Goal: Task Accomplishment & Management: Use online tool/utility

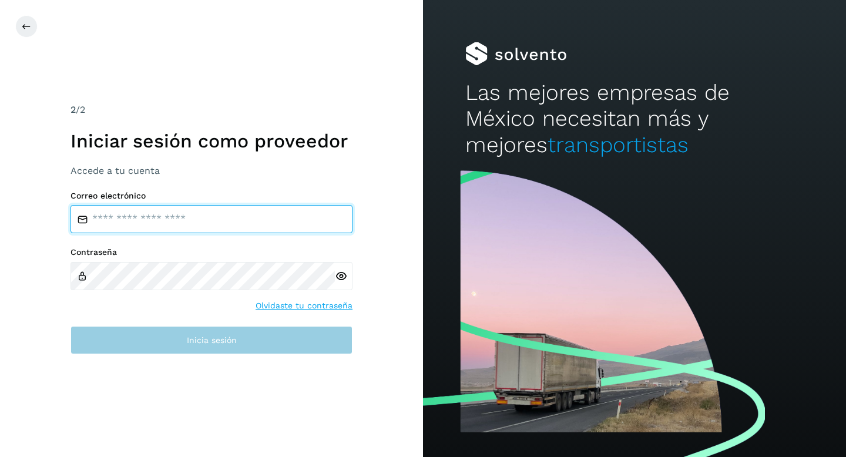
type input "**********"
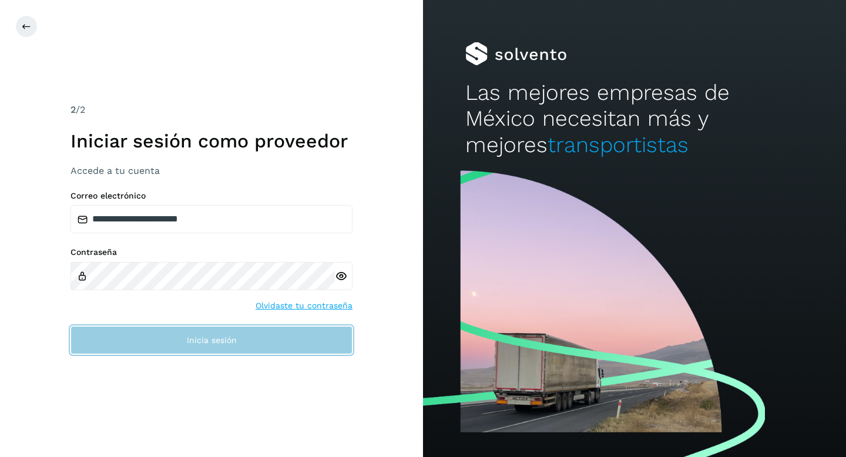
click at [238, 332] on button "Inicia sesión" at bounding box center [212, 340] width 282 height 28
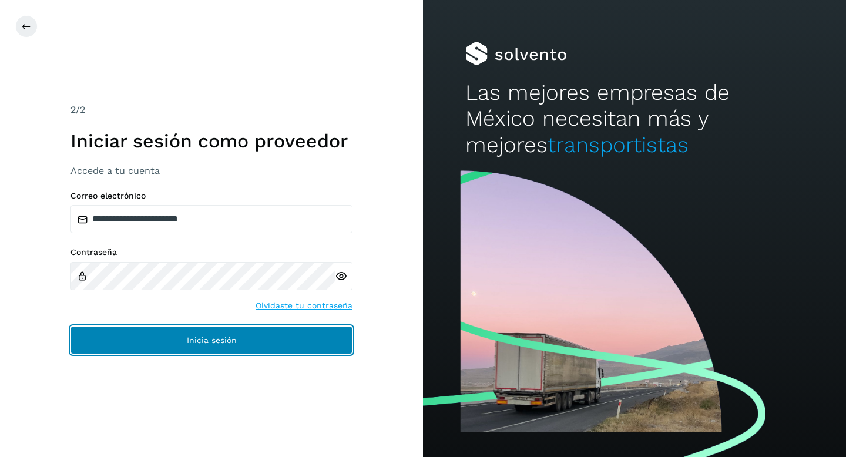
click at [238, 332] on button "Inicia sesión" at bounding box center [212, 340] width 282 height 28
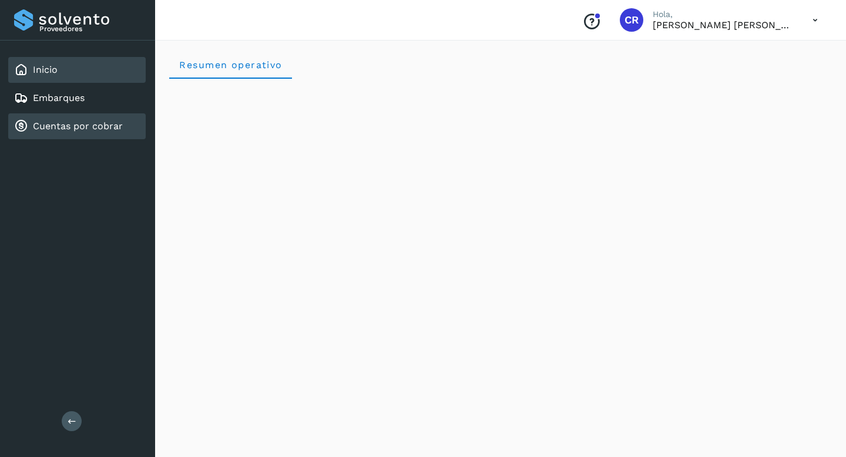
click at [109, 126] on link "Cuentas por cobrar" at bounding box center [78, 125] width 90 height 11
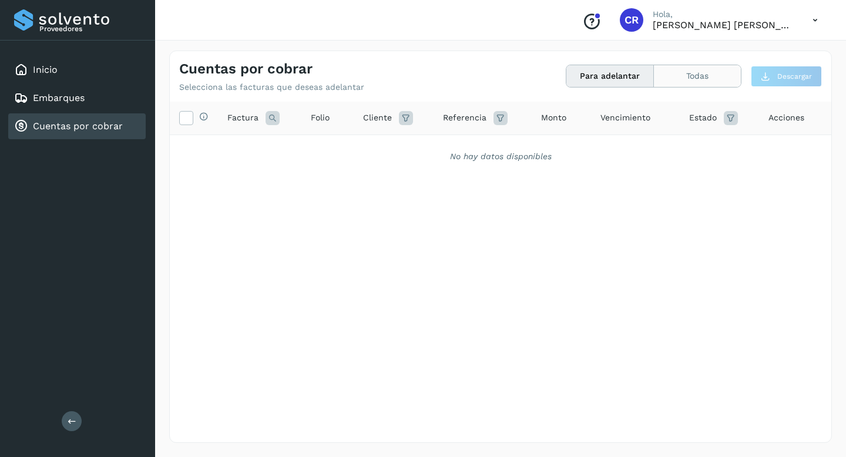
click at [698, 76] on button "Todas" at bounding box center [697, 76] width 87 height 22
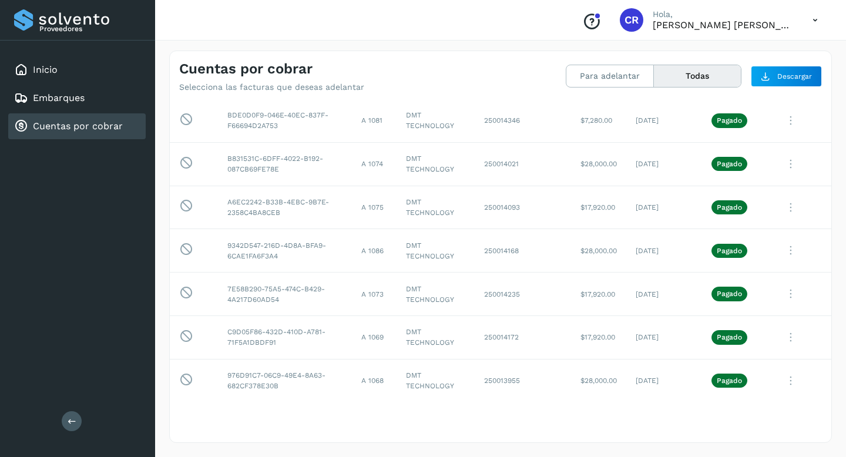
scroll to position [599, 0]
click at [616, 245] on td "$28,000.00" at bounding box center [598, 251] width 55 height 43
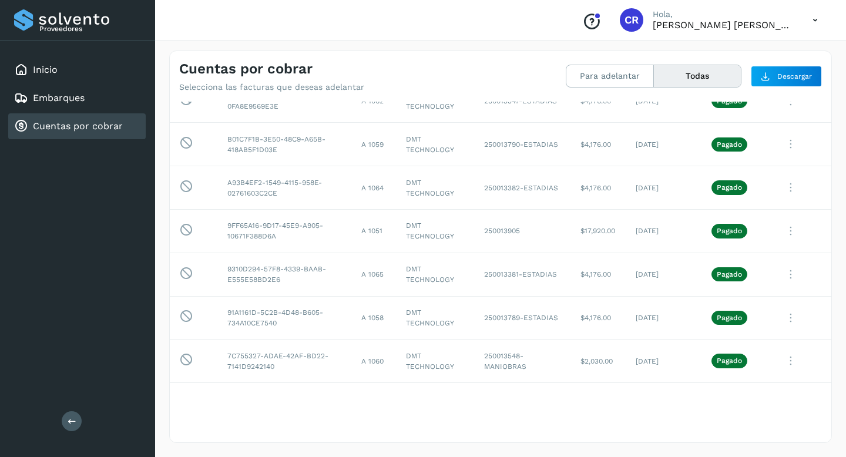
scroll to position [1140, 0]
click at [615, 84] on button "Para adelantar" at bounding box center [610, 76] width 88 height 22
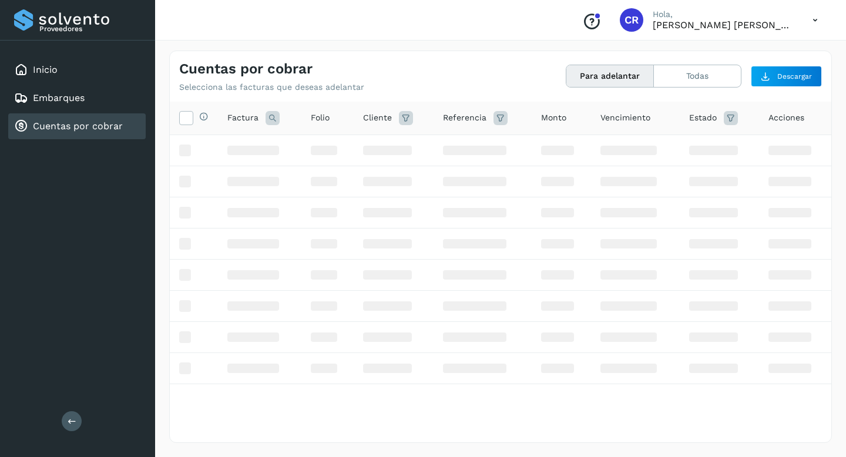
scroll to position [0, 0]
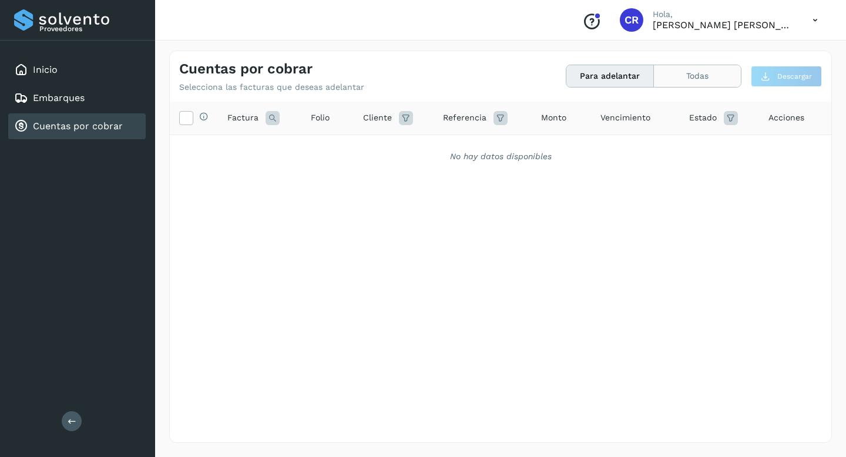
click at [686, 83] on button "Todas" at bounding box center [697, 76] width 87 height 22
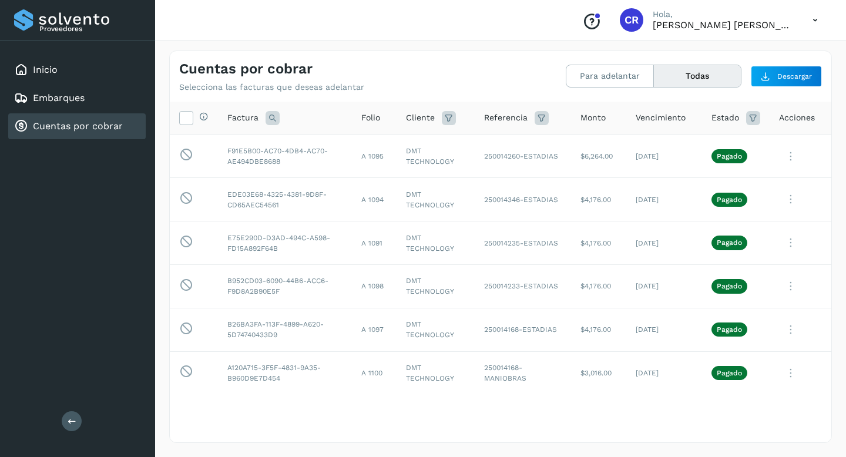
click at [498, 28] on div "Conoce nuestros beneficios CR Hola, CARLOS RODOLFO BELLI PEDRAZA" at bounding box center [500, 20] width 691 height 41
click at [601, 80] on button "Para adelantar" at bounding box center [610, 76] width 88 height 22
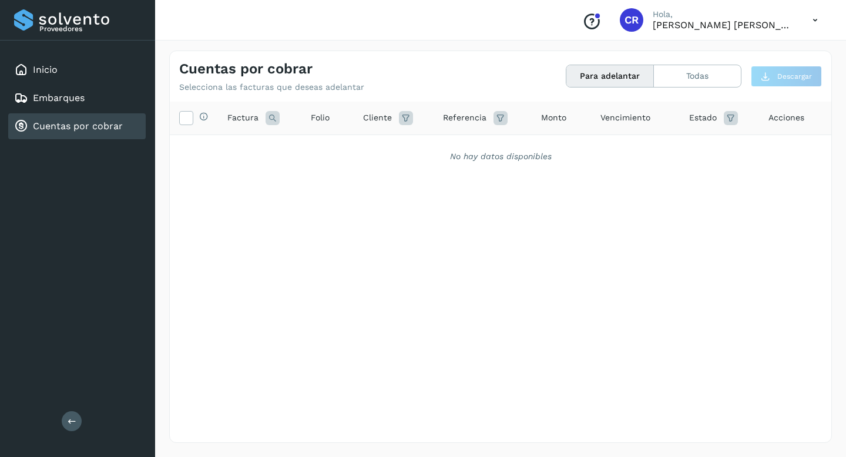
click at [81, 137] on div "Cuentas por cobrar" at bounding box center [76, 126] width 137 height 26
click at [115, 118] on div "Cuentas por cobrar" at bounding box center [76, 126] width 137 height 26
click at [65, 71] on div "Inicio" at bounding box center [76, 70] width 137 height 26
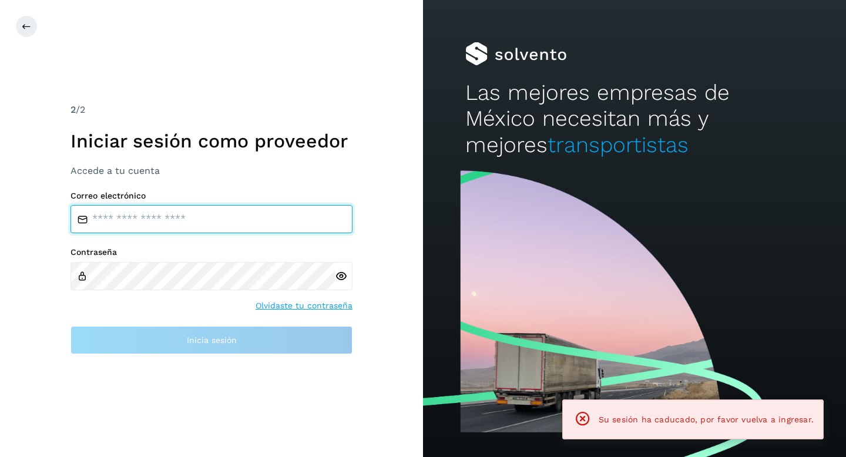
type input "**********"
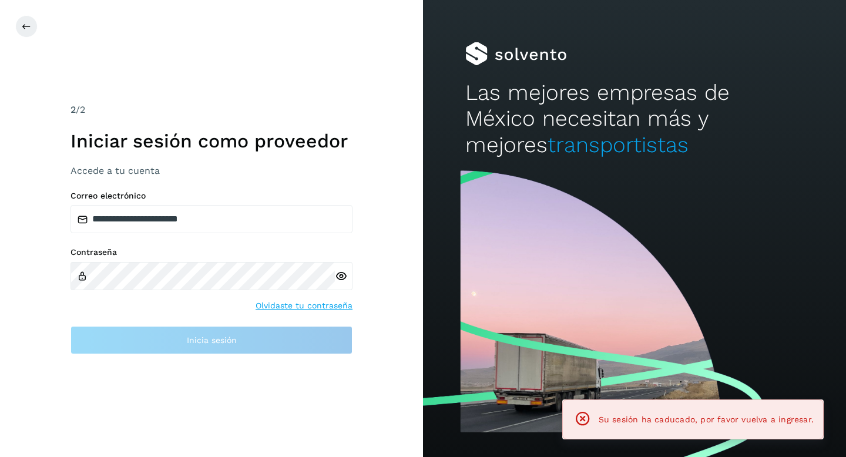
click at [103, 131] on h1 "Iniciar sesión como proveedor" at bounding box center [212, 141] width 282 height 22
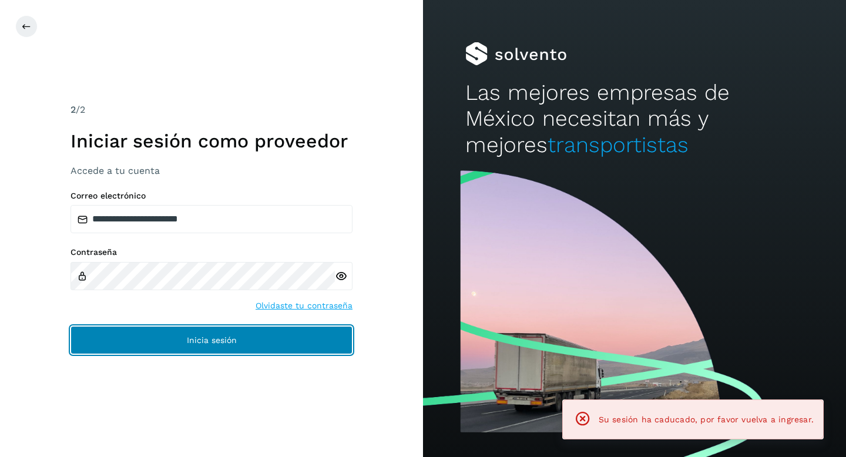
click at [189, 344] on span "Inicia sesión" at bounding box center [212, 340] width 50 height 8
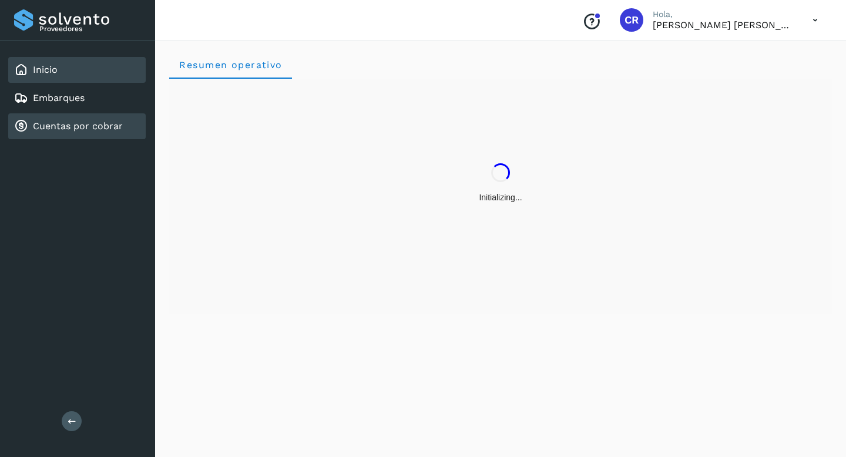
click at [95, 133] on div "Cuentas por cobrar" at bounding box center [76, 126] width 137 height 26
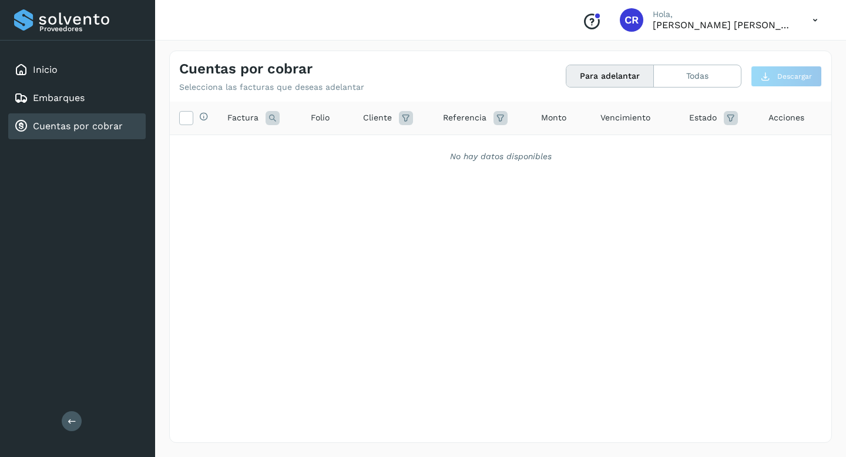
click at [70, 128] on link "Cuentas por cobrar" at bounding box center [78, 125] width 90 height 11
click at [88, 129] on link "Cuentas por cobrar" at bounding box center [78, 125] width 90 height 11
click at [697, 72] on button "Todas" at bounding box center [697, 76] width 87 height 22
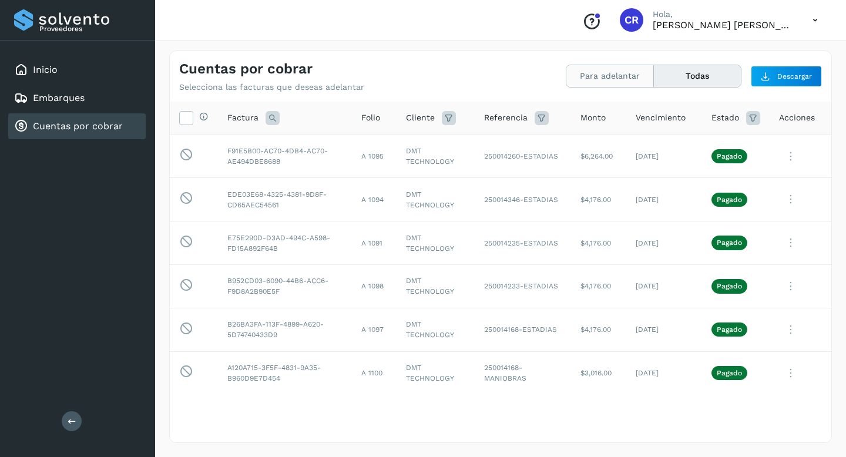
click at [622, 78] on button "Para adelantar" at bounding box center [610, 76] width 88 height 22
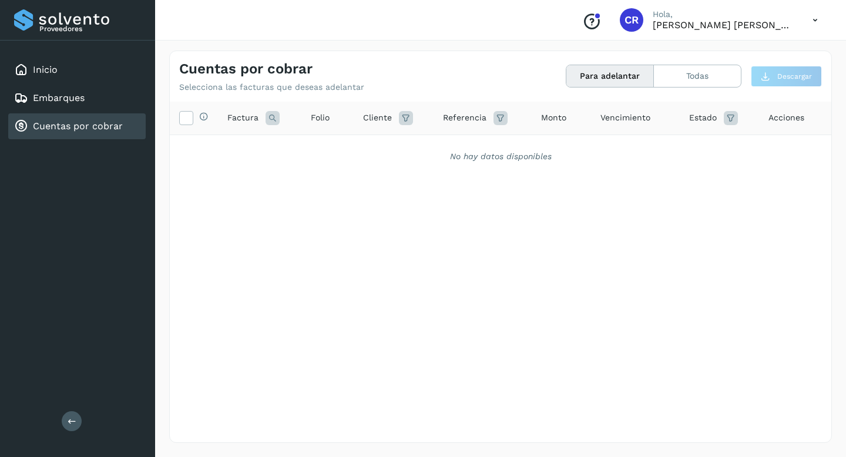
click at [100, 136] on div "Cuentas por cobrar" at bounding box center [76, 126] width 137 height 26
click at [77, 90] on div "Embarques" at bounding box center [76, 98] width 137 height 26
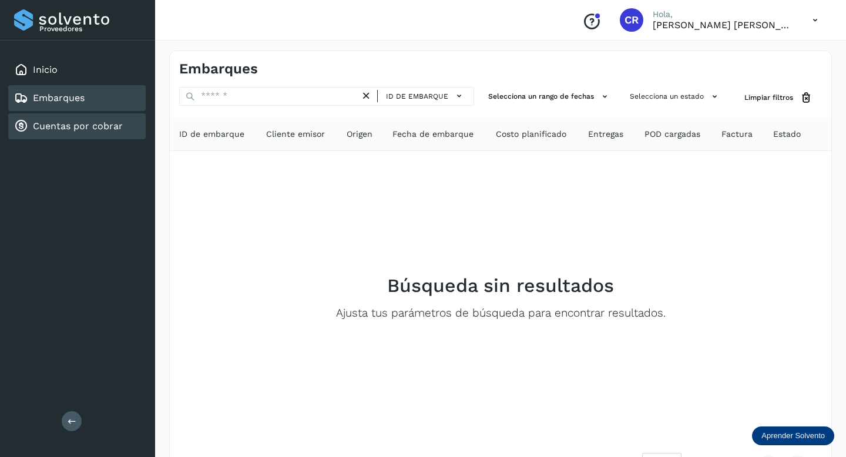
click at [80, 122] on link "Cuentas por cobrar" at bounding box center [78, 125] width 90 height 11
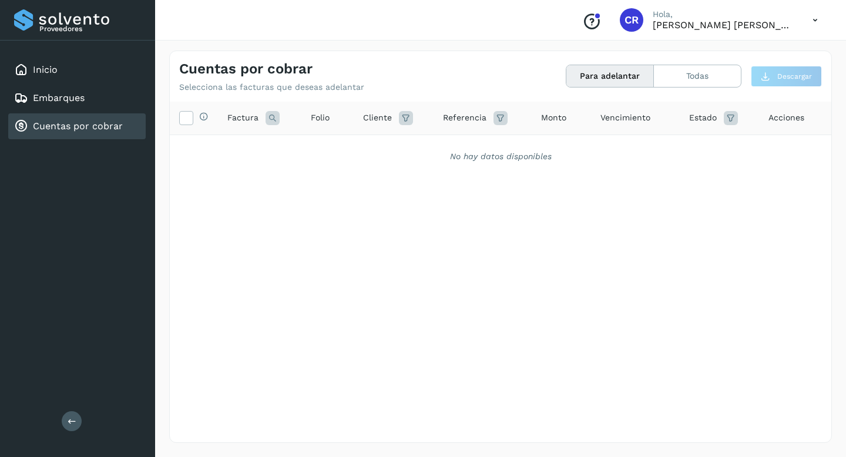
click at [106, 122] on link "Cuentas por cobrar" at bounding box center [78, 125] width 90 height 11
click at [87, 127] on link "Cuentas por cobrar" at bounding box center [78, 125] width 90 height 11
click at [95, 135] on div "Cuentas por cobrar" at bounding box center [76, 126] width 137 height 26
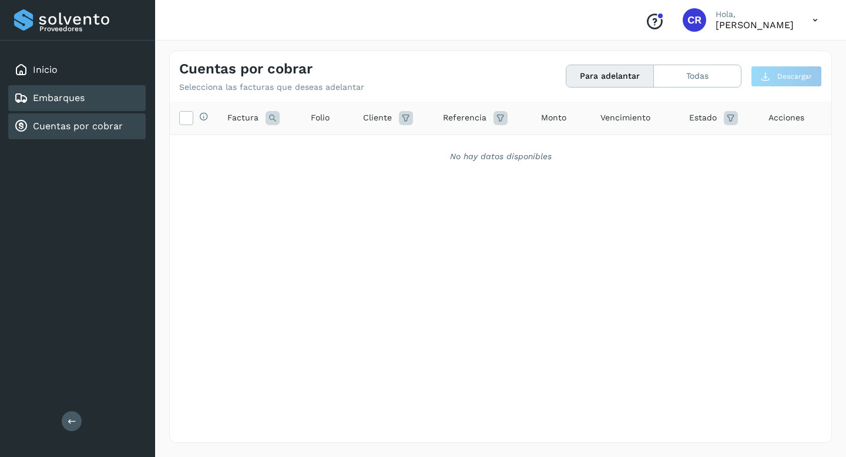
click at [96, 92] on div "Embarques" at bounding box center [76, 98] width 137 height 26
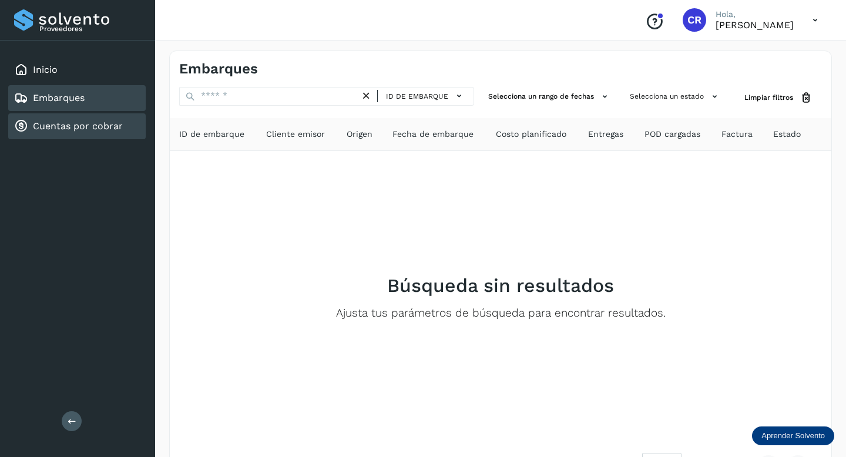
click at [95, 125] on link "Cuentas por cobrar" at bounding box center [78, 125] width 90 height 11
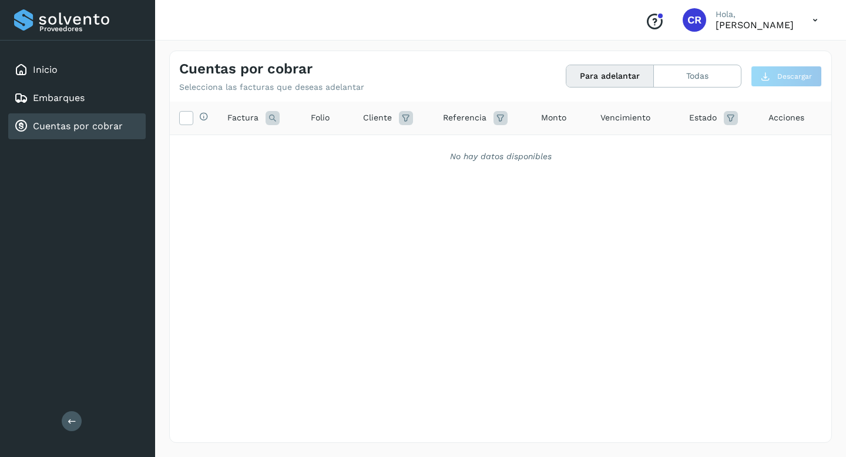
click at [95, 126] on link "Cuentas por cobrar" at bounding box center [78, 125] width 90 height 11
click at [716, 18] on p "Hola," at bounding box center [755, 14] width 78 height 10
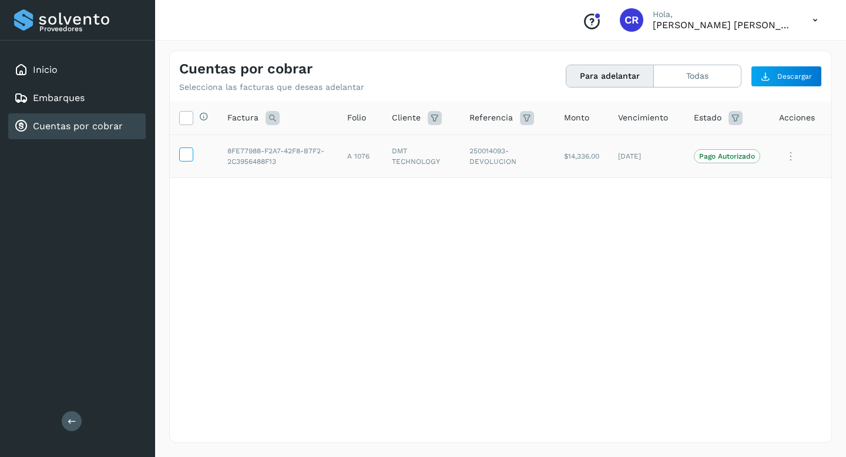
click at [189, 151] on icon at bounding box center [186, 153] width 12 height 12
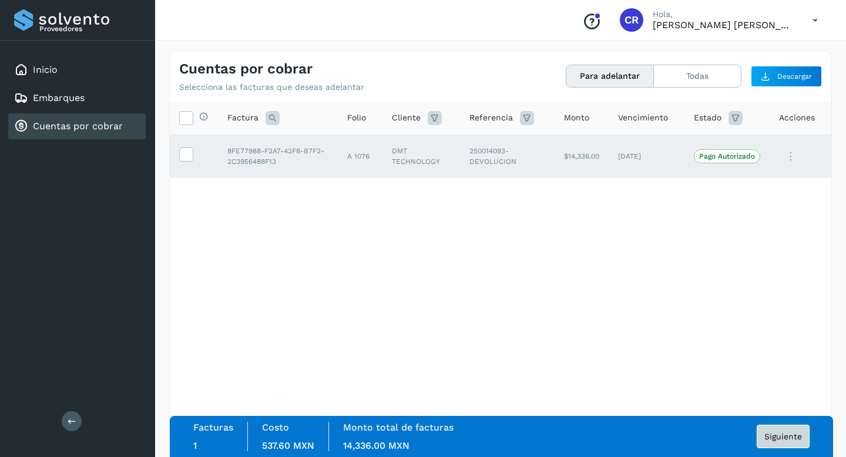
click at [768, 435] on span "Siguiente" at bounding box center [783, 436] width 38 height 8
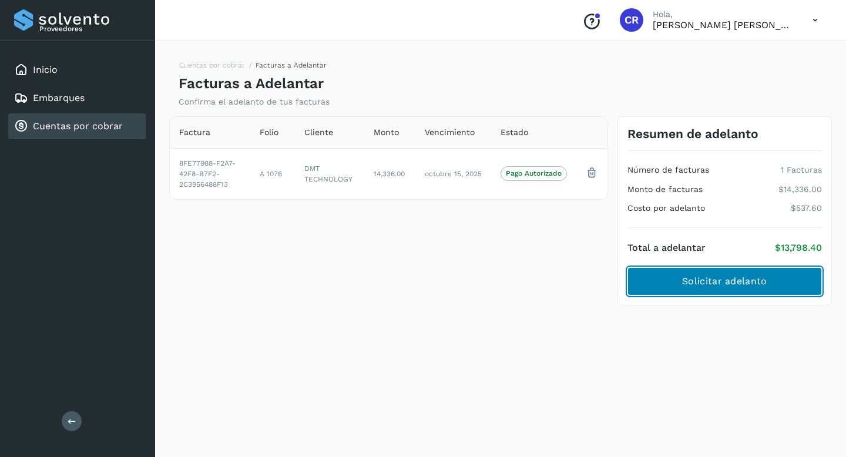
click at [673, 290] on button "Solicitar adelanto" at bounding box center [724, 281] width 194 height 28
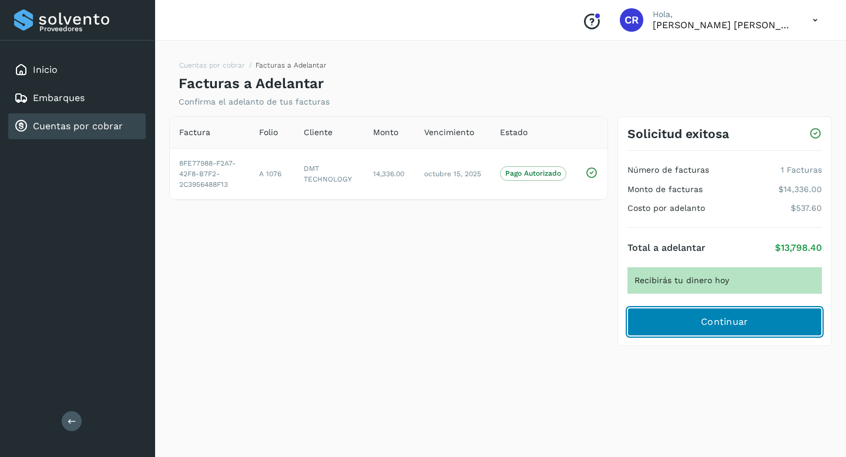
click at [684, 320] on button "Continuar" at bounding box center [724, 322] width 194 height 28
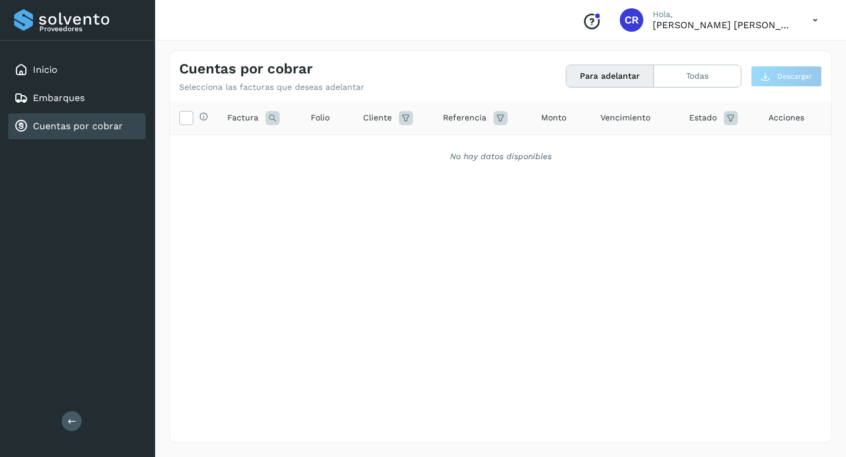
click at [76, 121] on link "Cuentas por cobrar" at bounding box center [78, 125] width 90 height 11
click at [115, 125] on link "Cuentas por cobrar" at bounding box center [78, 125] width 90 height 11
click at [77, 80] on div "Inicio" at bounding box center [76, 70] width 137 height 26
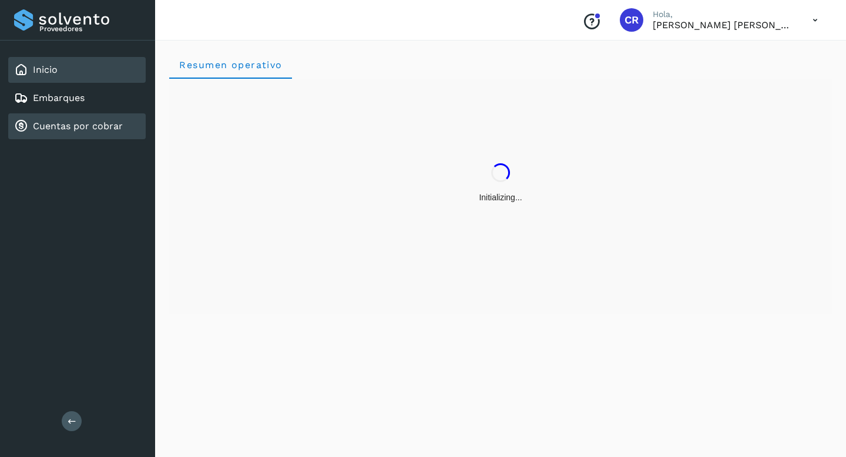
click at [88, 126] on link "Cuentas por cobrar" at bounding box center [78, 125] width 90 height 11
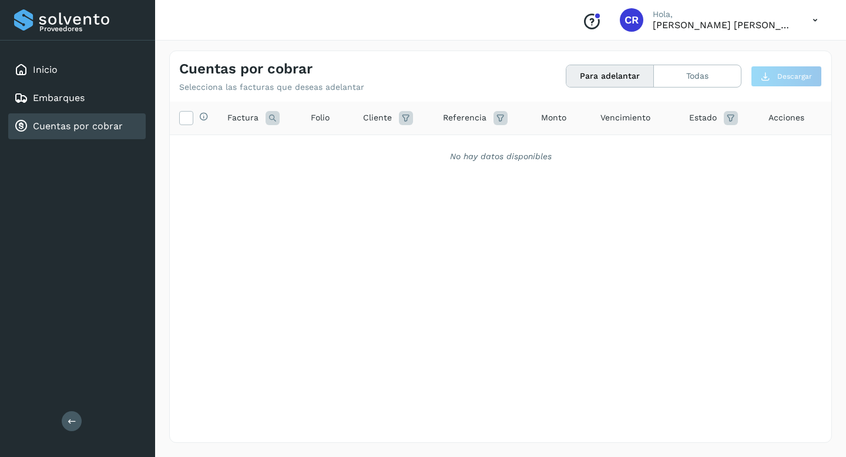
click at [89, 125] on link "Cuentas por cobrar" at bounding box center [78, 125] width 90 height 11
click at [89, 119] on div "Cuentas por cobrar" at bounding box center [68, 126] width 109 height 14
